Goal: Task Accomplishment & Management: Manage account settings

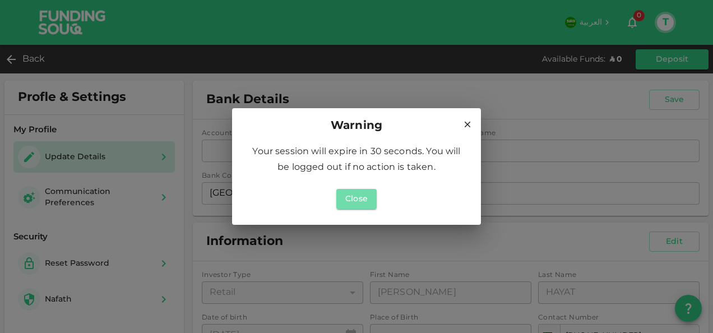
click at [364, 203] on button "Close" at bounding box center [357, 199] width 40 height 20
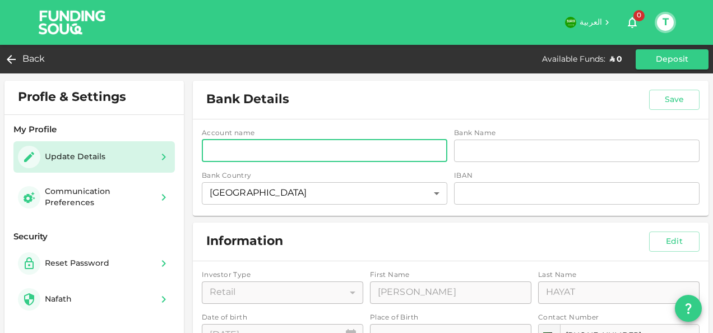
click at [352, 149] on input "accountName" at bounding box center [325, 151] width 246 height 22
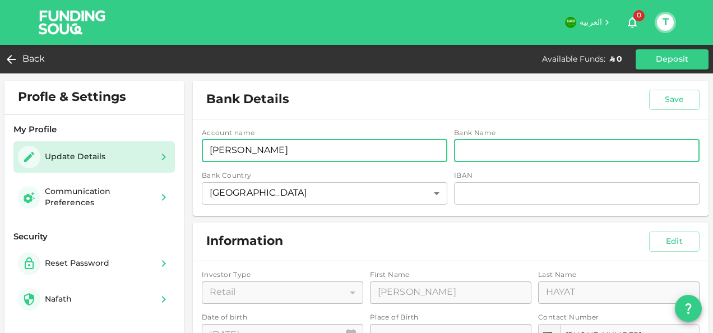
type input "[PERSON_NAME]"
click at [482, 148] on input "bankName" at bounding box center [577, 151] width 246 height 22
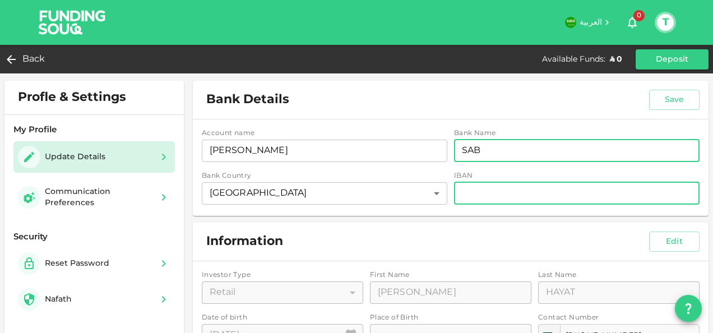
type input "SAB"
click at [478, 201] on input "iban" at bounding box center [577, 193] width 246 height 22
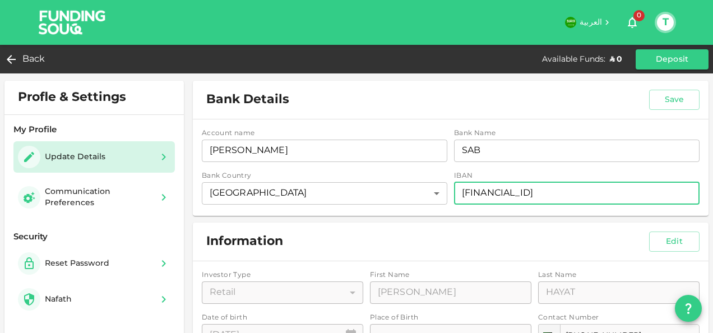
type input "[FINANCIAL_ID]"
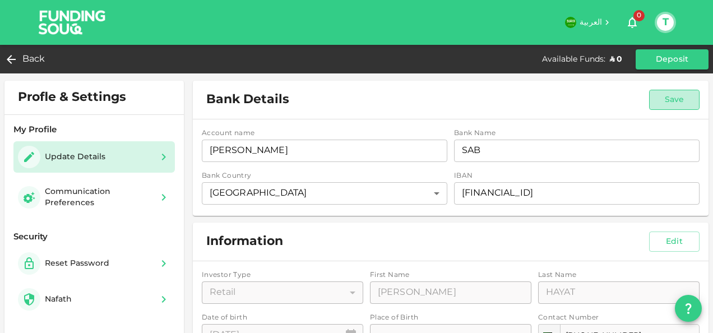
click at [669, 98] on button "Save" at bounding box center [674, 100] width 50 height 20
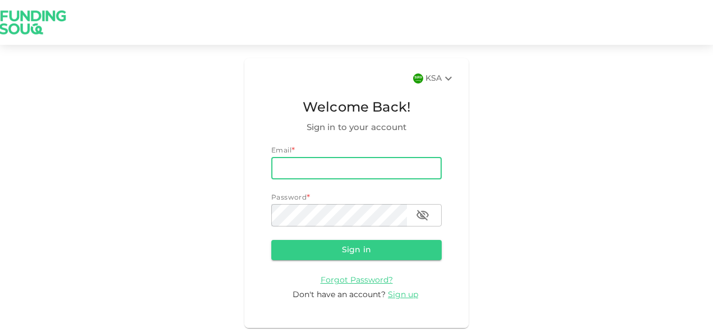
click at [356, 158] on input "email" at bounding box center [356, 168] width 171 height 22
type input "[PERSON_NAME][EMAIL_ADDRESS][DOMAIN_NAME]"
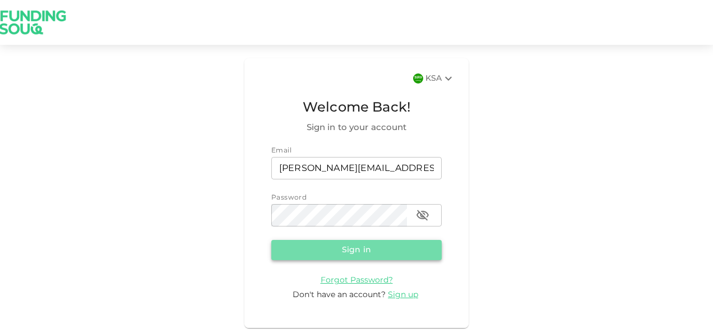
click at [361, 249] on button "Sign in" at bounding box center [356, 250] width 171 height 20
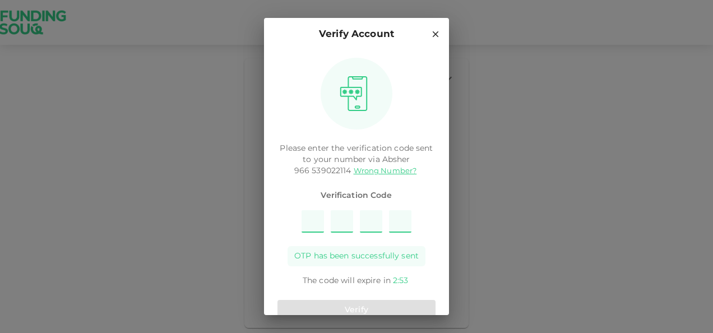
click at [361, 249] on div "OTP has been successfully sent" at bounding box center [357, 256] width 138 height 20
click at [319, 222] on input "Please enter OTP character 1" at bounding box center [313, 221] width 22 height 22
type input "5"
type input "2"
type input "4"
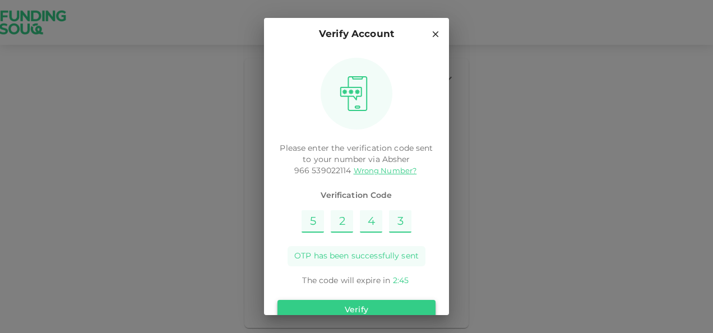
type input "3"
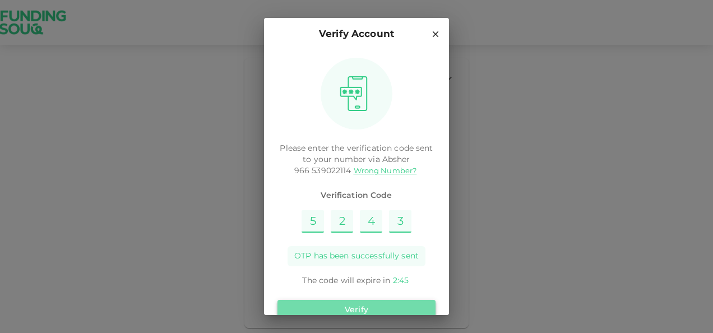
click at [360, 305] on button "Verify" at bounding box center [357, 310] width 158 height 20
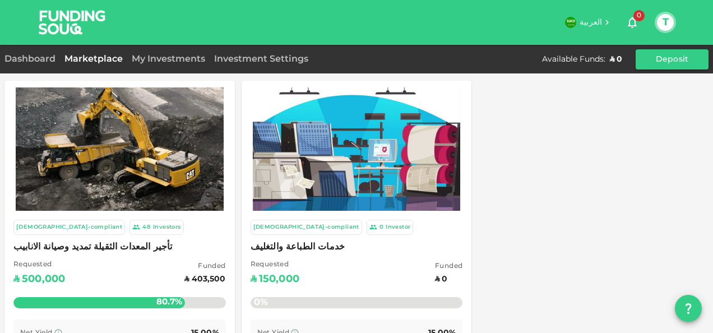
click at [664, 31] on div "T" at bounding box center [665, 22] width 21 height 21
click at [664, 23] on button "T" at bounding box center [665, 22] width 17 height 17
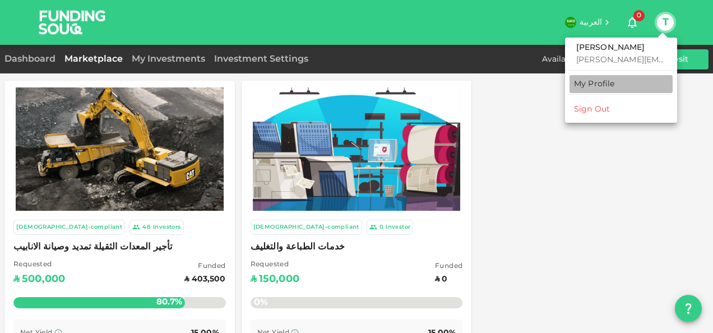
click at [601, 87] on div "My Profile" at bounding box center [594, 84] width 41 height 11
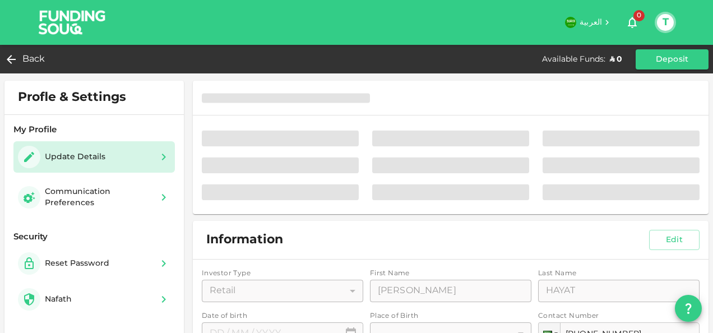
type input "⁦⁨[DATE]⁩⁩"
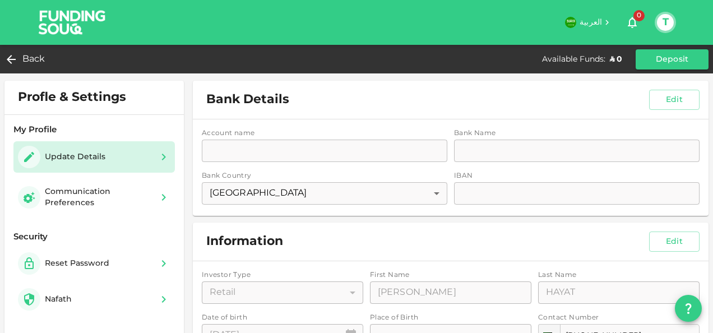
click at [407, 157] on div "Account name accountName accountName Bank Name bankName bankName Bank Country […" at bounding box center [451, 167] width 516 height 96
drag, startPoint x: 381, startPoint y: 148, endPoint x: 376, endPoint y: 143, distance: 7.1
click at [376, 143] on div "Account name accountName accountName Bank Name bankName bankName Bank Country […" at bounding box center [451, 167] width 516 height 96
click at [665, 91] on button "Edit" at bounding box center [674, 100] width 50 height 20
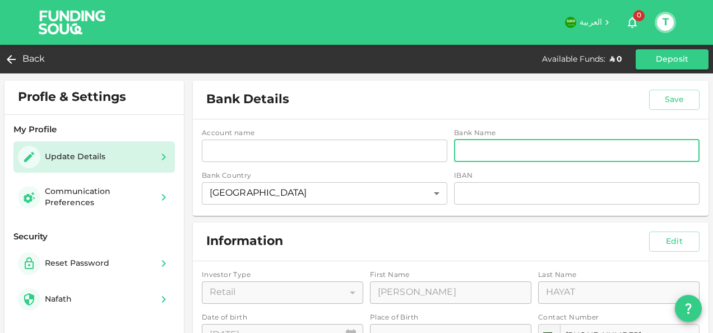
click at [472, 147] on input "bankName" at bounding box center [577, 151] width 246 height 22
type input "SAB"
type input "[PERSON_NAME]"
type input "[FINANCIAL_ID]"
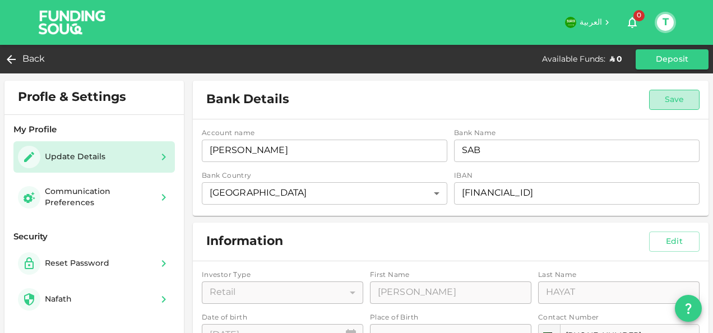
click at [676, 108] on button "Save" at bounding box center [674, 100] width 50 height 20
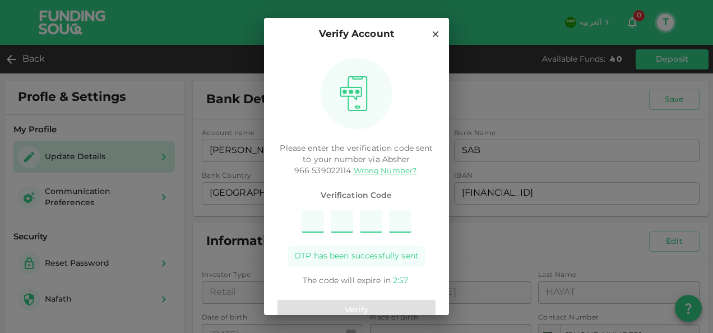
type input "7"
type input "5"
type input "9"
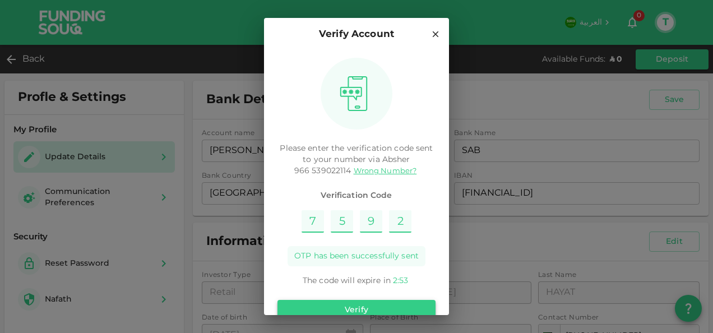
type input "2"
click at [375, 303] on button "Verify" at bounding box center [357, 310] width 158 height 20
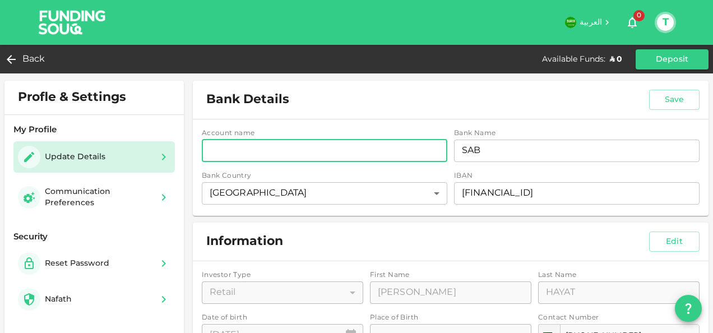
click at [325, 149] on input "accountName" at bounding box center [325, 151] width 246 height 22
type input "[PERSON_NAME]"
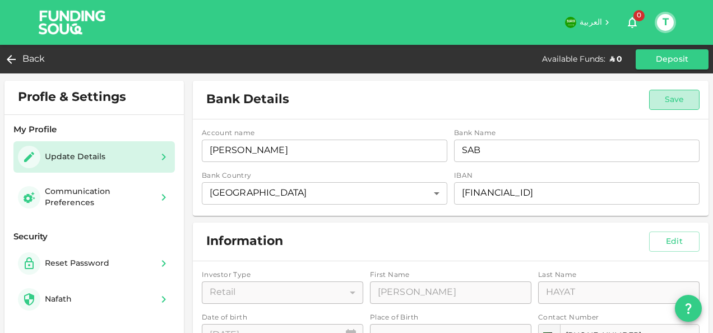
click at [672, 96] on button "Save" at bounding box center [674, 100] width 50 height 20
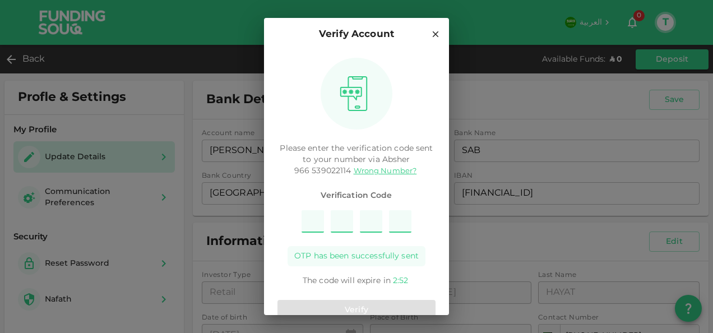
type input "4"
type input "1"
type input "7"
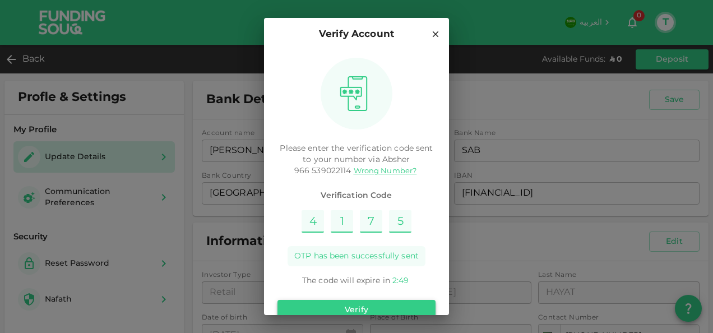
type input "5"
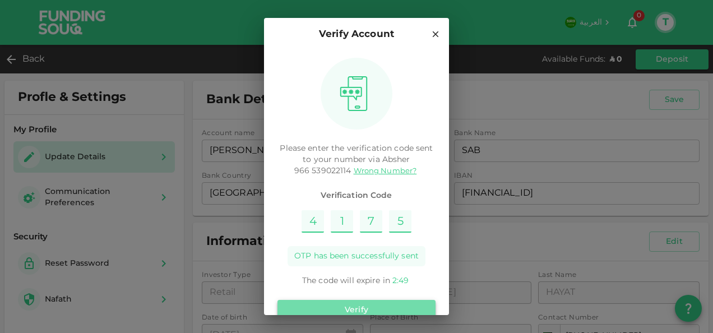
click at [361, 310] on button "Verify" at bounding box center [357, 310] width 158 height 20
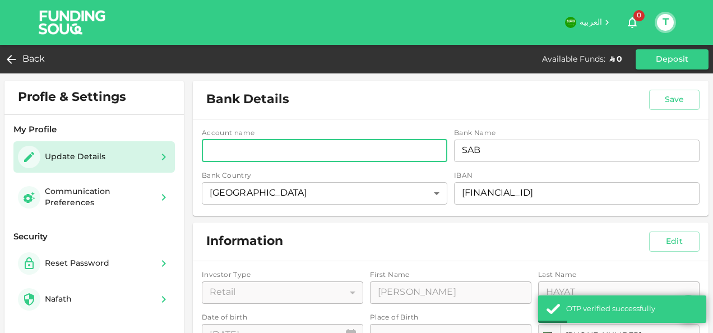
click at [354, 159] on input "accountName" at bounding box center [325, 151] width 246 height 22
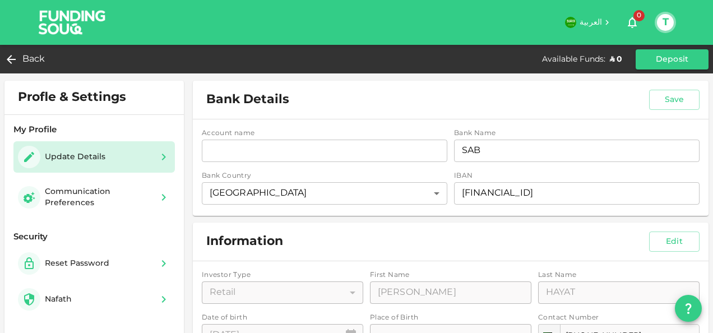
click at [374, 102] on div "Bank Details Save" at bounding box center [451, 100] width 516 height 38
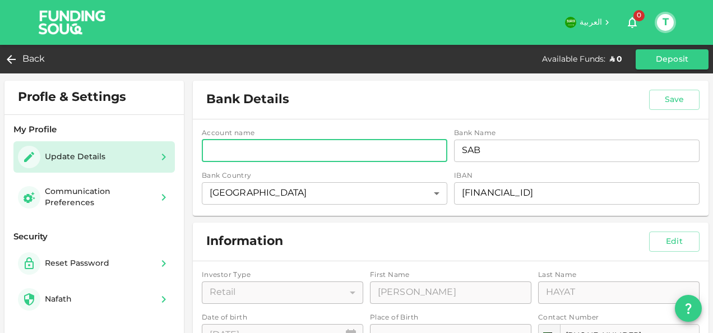
click at [352, 149] on input "accountName" at bounding box center [325, 151] width 246 height 22
type input "2"
type input "HAYAT"
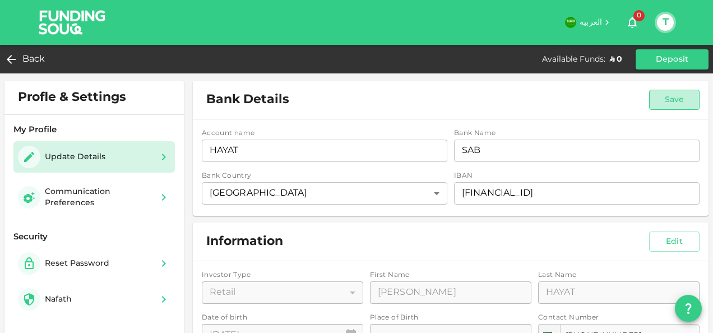
click at [676, 105] on button "Save" at bounding box center [674, 100] width 50 height 20
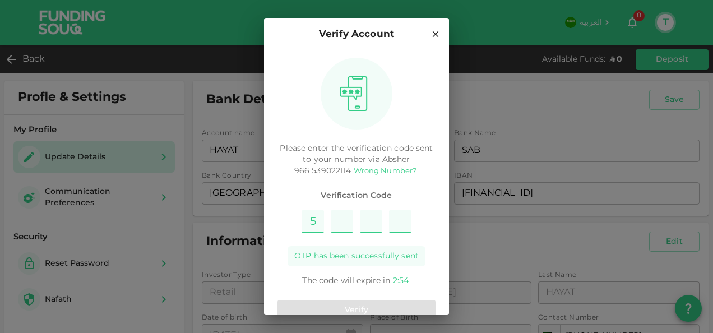
type input "6"
type input "4"
type input "1"
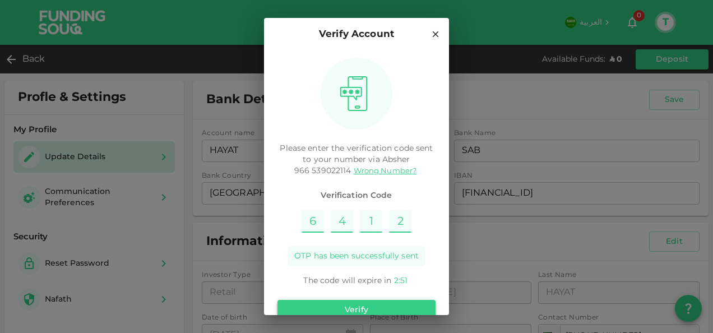
type input "2"
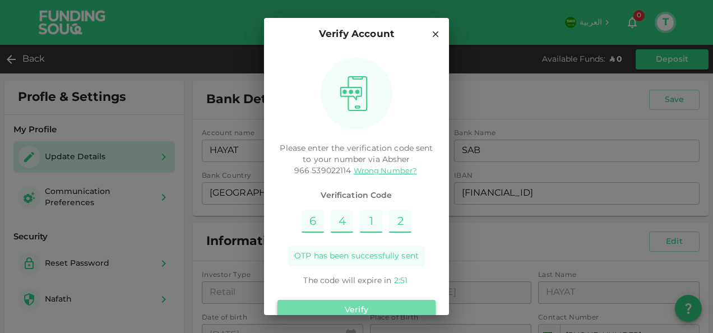
click at [386, 303] on button "Verify" at bounding box center [357, 310] width 158 height 20
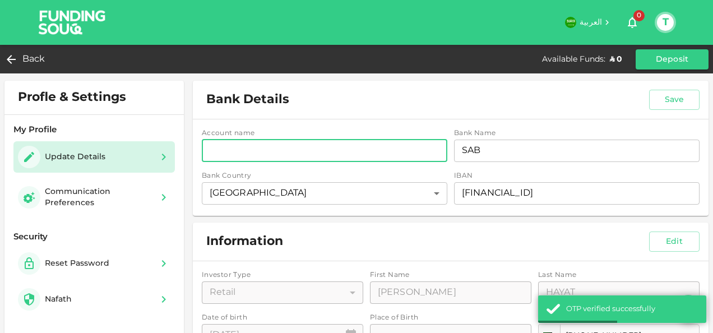
click at [366, 146] on input "accountName" at bounding box center [325, 151] width 246 height 22
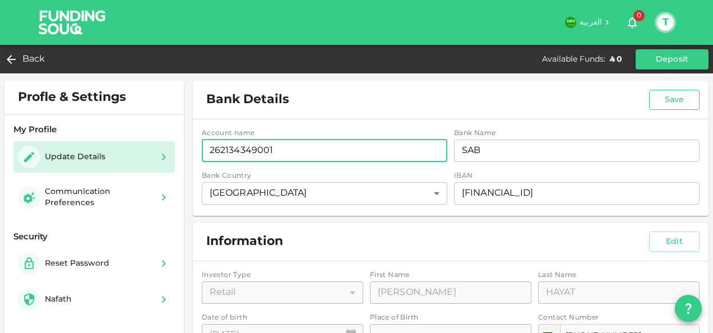
type input "262134349001"
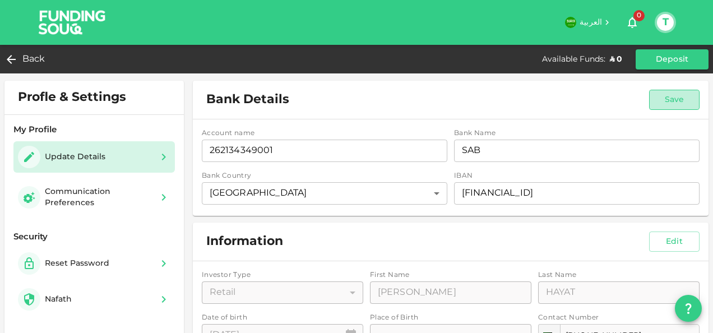
click at [657, 96] on button "Save" at bounding box center [674, 100] width 50 height 20
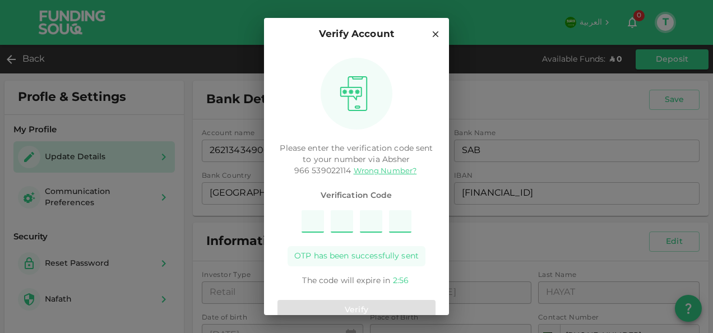
type input "5"
type input "8"
type input "4"
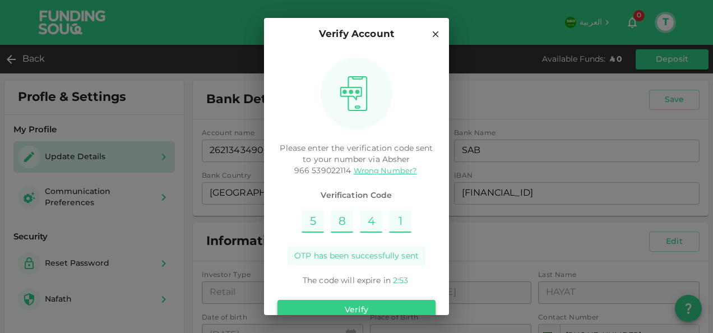
type input "1"
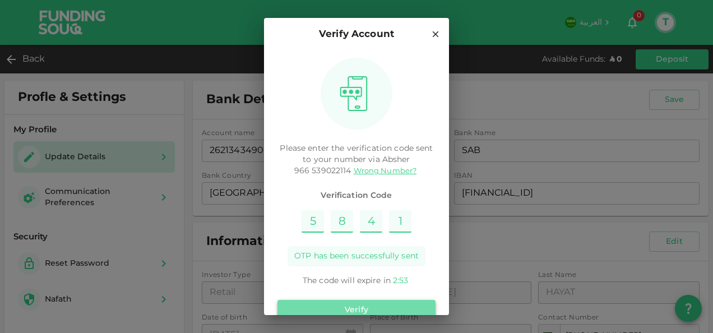
click at [365, 301] on button "Verify" at bounding box center [357, 310] width 158 height 20
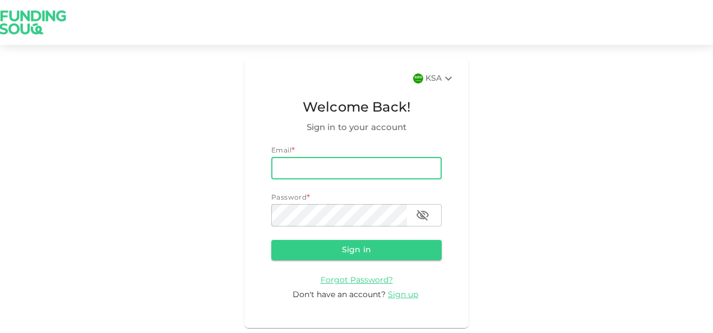
drag, startPoint x: 0, startPoint y: 0, endPoint x: 379, endPoint y: 158, distance: 410.8
click at [379, 158] on input "email" at bounding box center [356, 168] width 171 height 22
type input "[PERSON_NAME][EMAIL_ADDRESS][DOMAIN_NAME]"
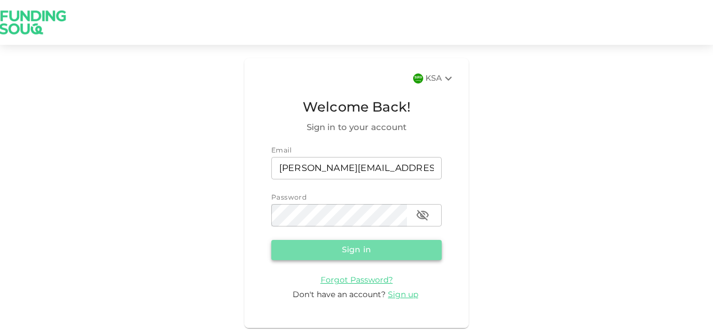
click at [361, 245] on button "Sign in" at bounding box center [356, 250] width 171 height 20
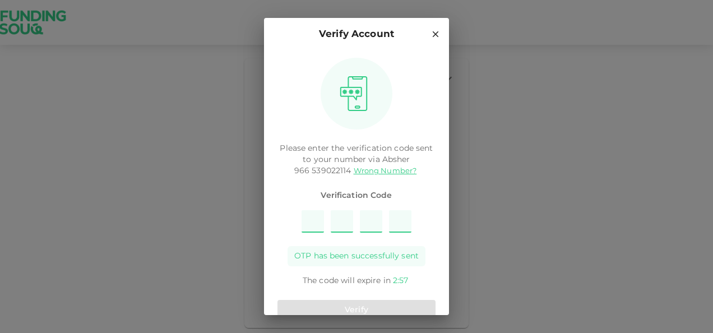
type input "8"
type input "5"
type input "1"
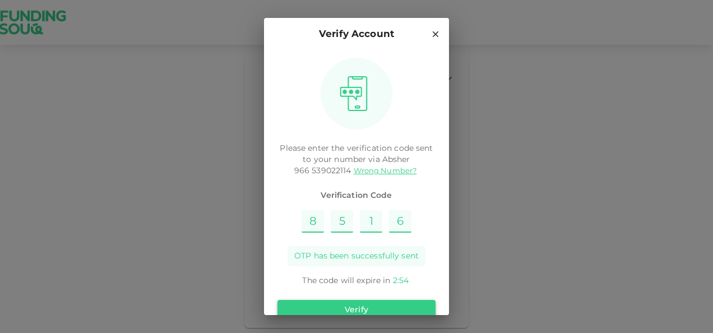
type input "6"
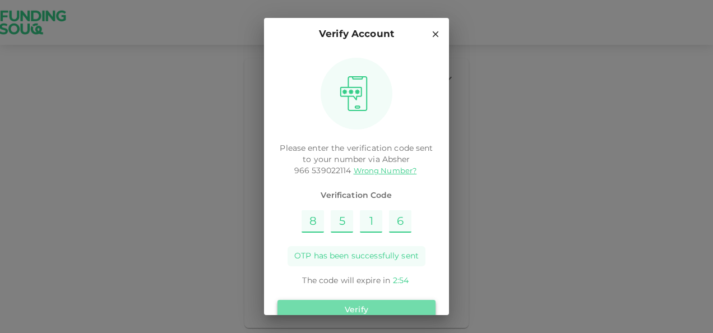
click at [397, 307] on button "Verify" at bounding box center [357, 310] width 158 height 20
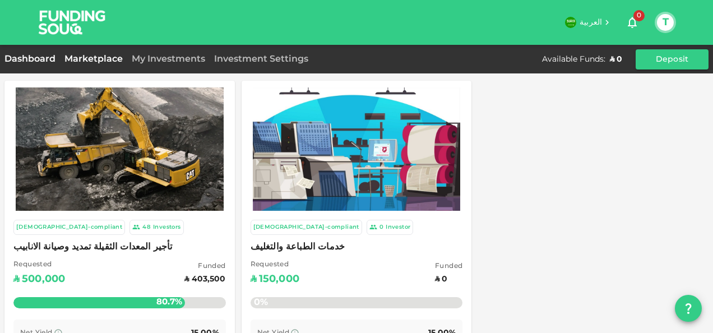
click at [43, 56] on link "Dashboard" at bounding box center [32, 59] width 56 height 8
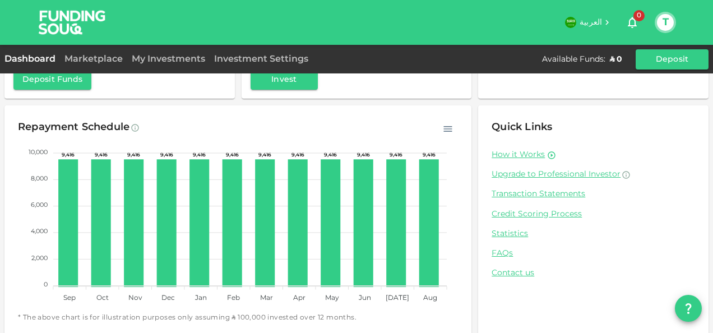
scroll to position [131, 0]
click at [512, 154] on link "How it Works" at bounding box center [518, 155] width 53 height 11
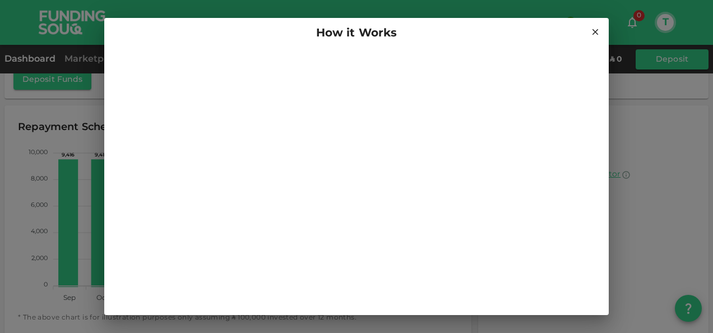
scroll to position [3, 0]
